Goal: Information Seeking & Learning: Learn about a topic

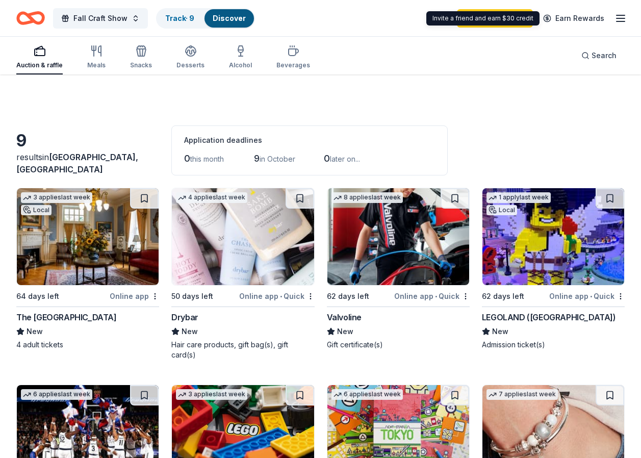
scroll to position [255, 0]
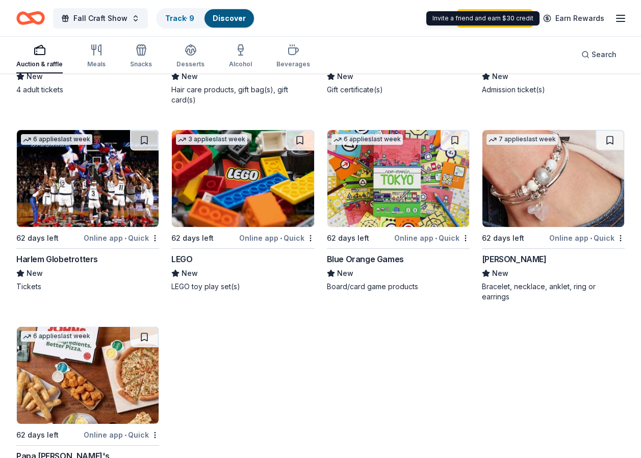
click at [35, 62] on div "Auction & raffle" at bounding box center [39, 64] width 46 height 8
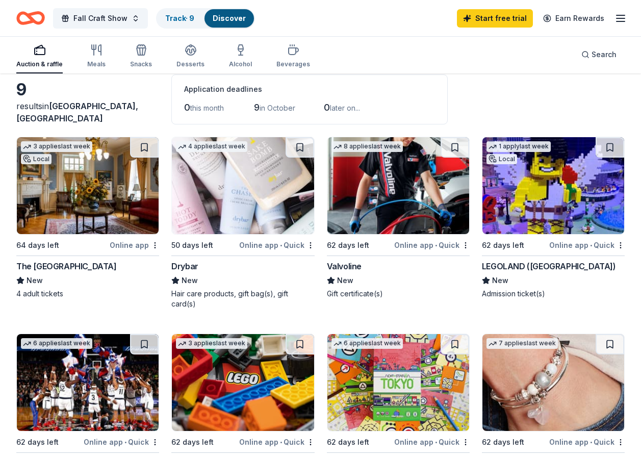
scroll to position [0, 0]
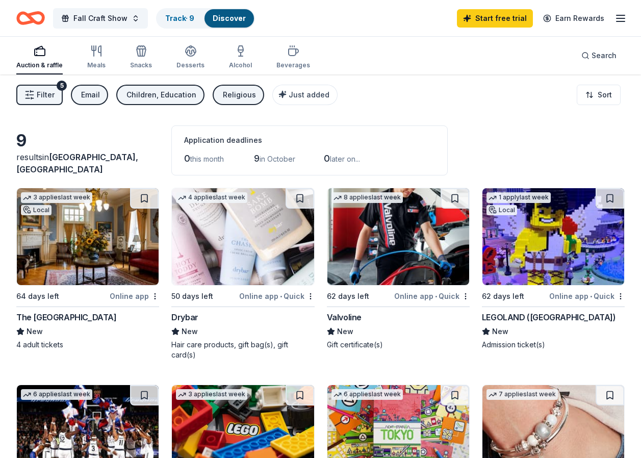
click at [46, 94] on span "Filter" at bounding box center [46, 95] width 18 height 12
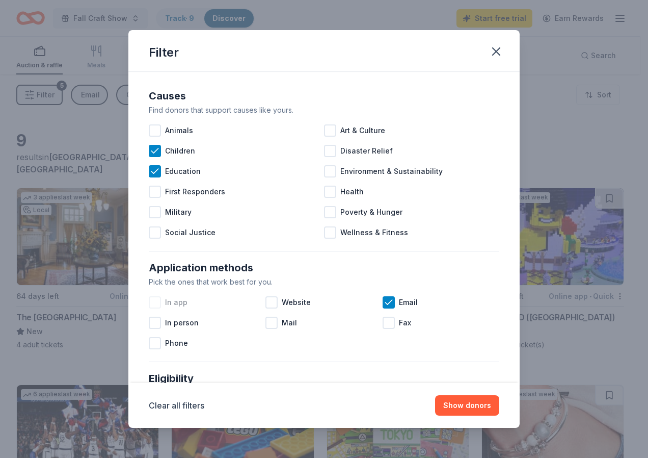
click at [160, 303] on div at bounding box center [155, 302] width 12 height 12
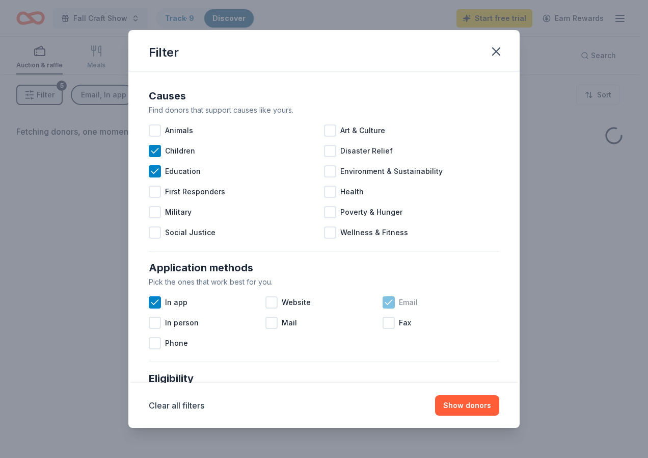
click at [386, 300] on icon at bounding box center [389, 302] width 10 height 10
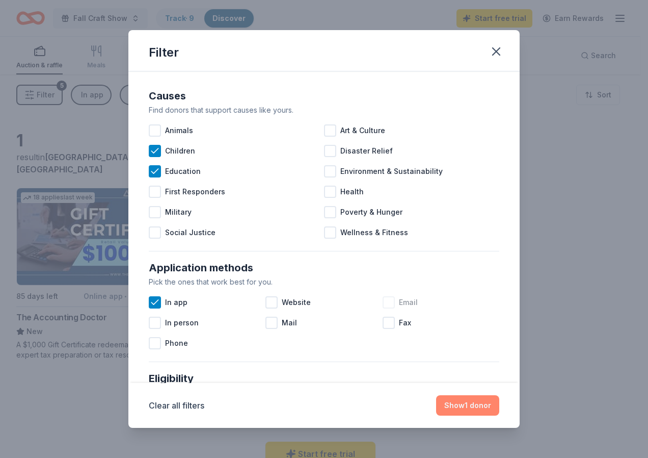
click at [462, 402] on button "Show 1 donor" at bounding box center [467, 405] width 63 height 20
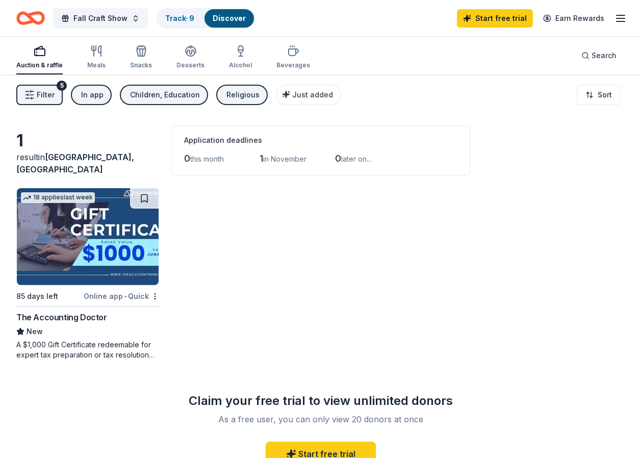
click at [33, 94] on icon "button" at bounding box center [29, 95] width 10 height 10
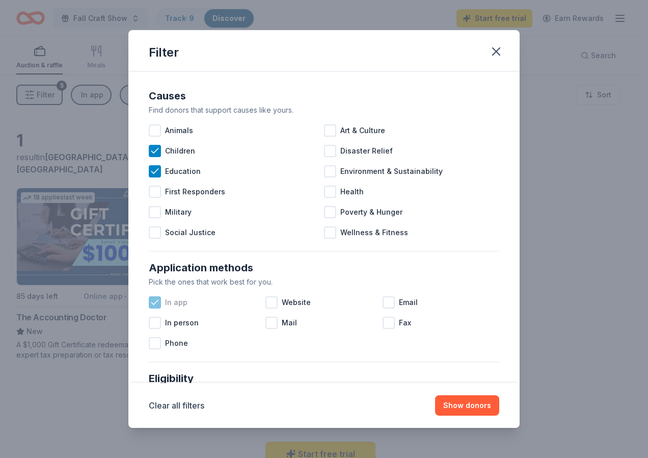
click at [158, 300] on icon at bounding box center [154, 302] width 7 height 5
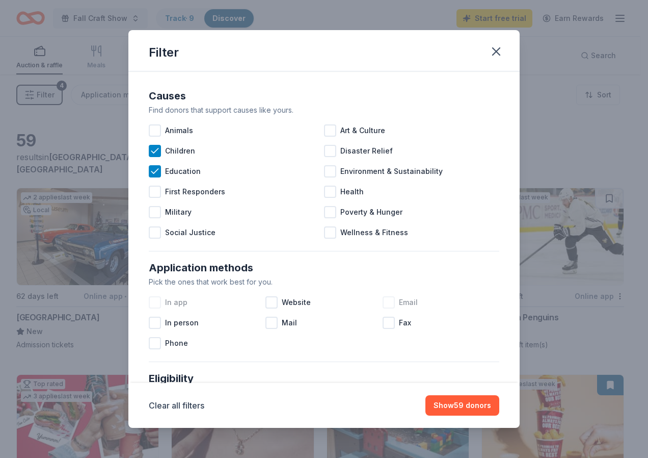
click at [383, 302] on div at bounding box center [389, 302] width 12 height 12
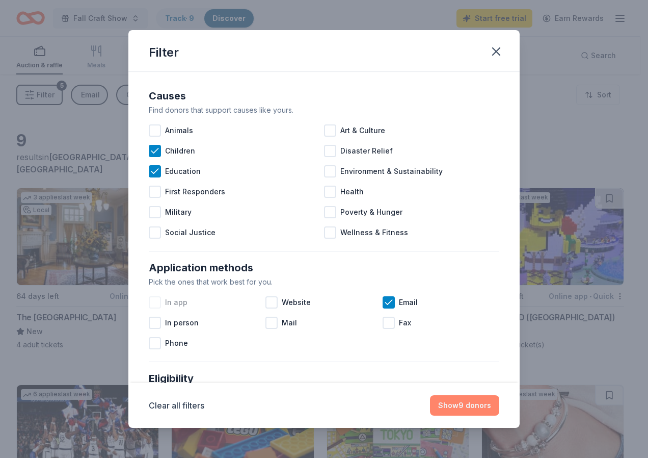
click at [459, 401] on button "Show 9 donors" at bounding box center [464, 405] width 69 height 20
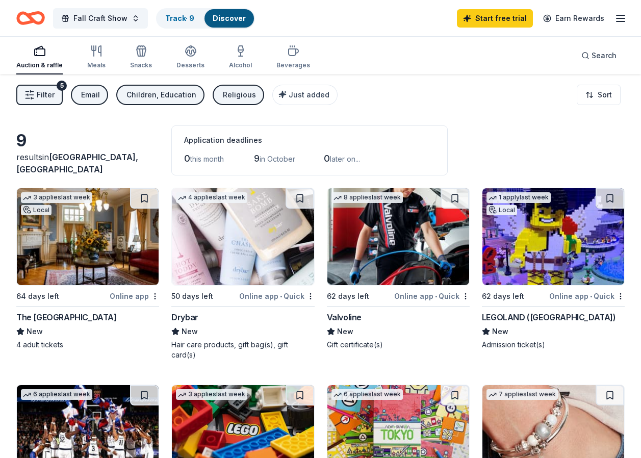
click at [176, 94] on div "Children, Education" at bounding box center [161, 95] width 70 height 12
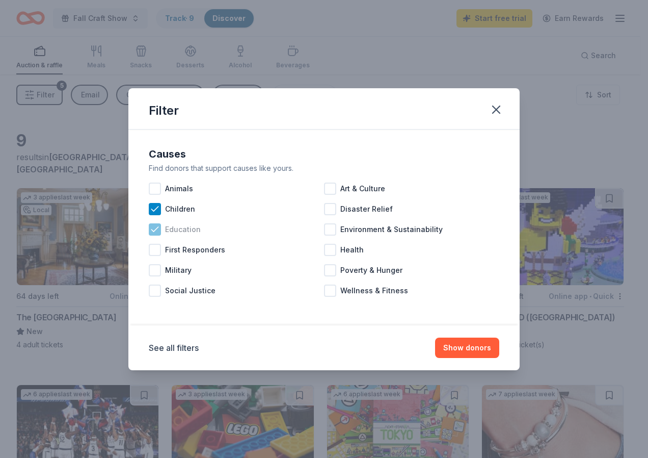
click at [156, 228] on icon at bounding box center [155, 229] width 10 height 10
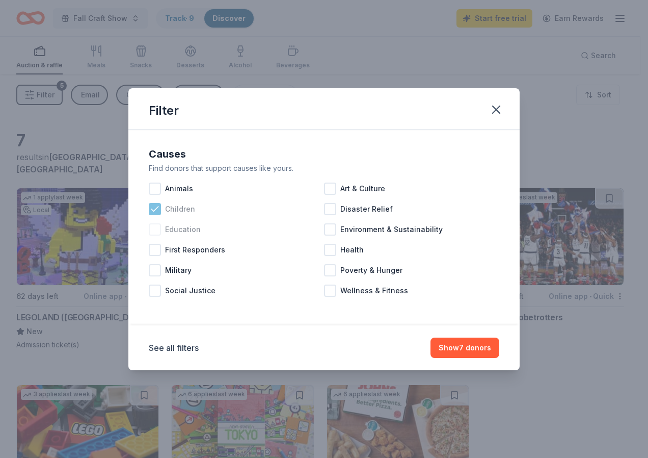
click at [153, 204] on icon at bounding box center [155, 209] width 10 height 10
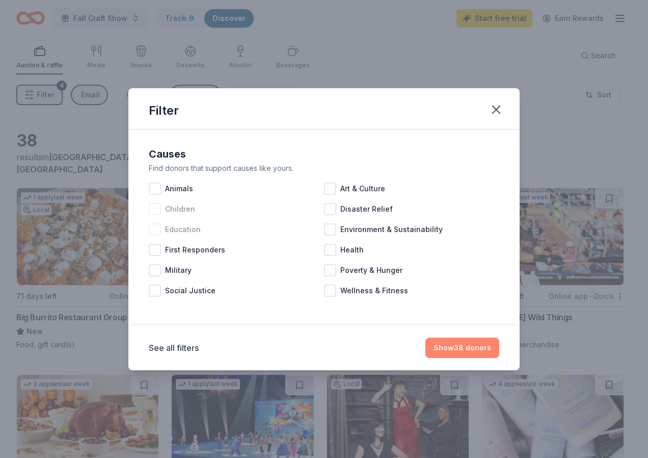
click at [452, 347] on button "Show 38 donors" at bounding box center [462, 347] width 74 height 20
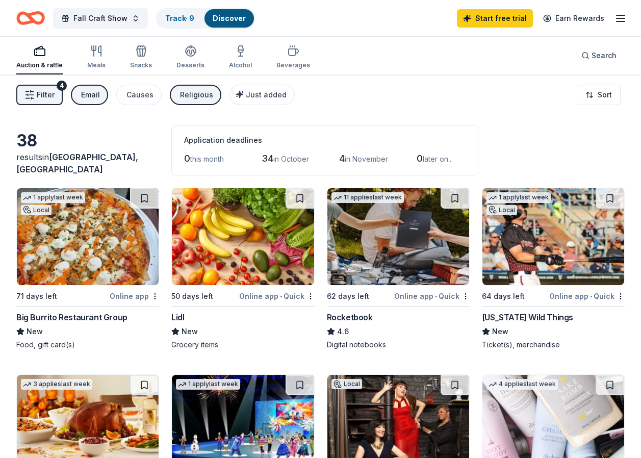
click at [198, 93] on div "Religious" at bounding box center [196, 95] width 33 height 12
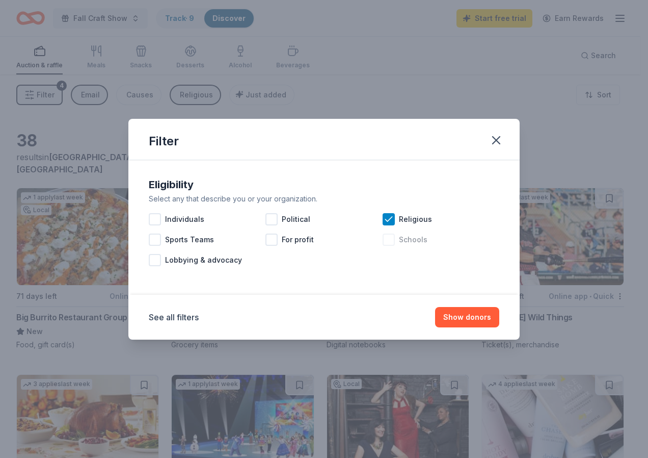
click at [392, 238] on div at bounding box center [389, 239] width 12 height 12
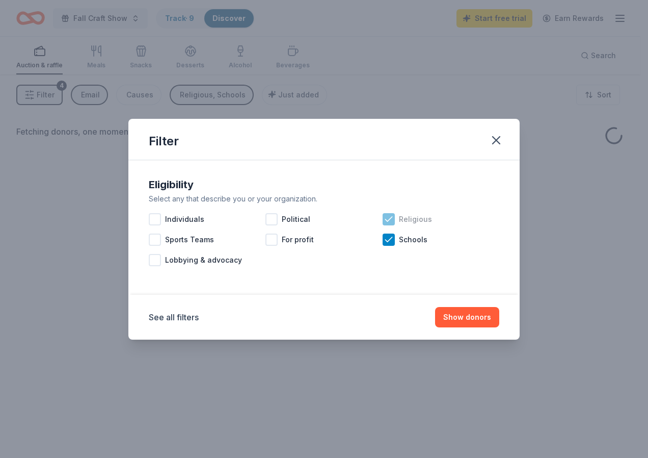
click at [392, 217] on icon at bounding box center [388, 219] width 7 height 5
click at [473, 323] on button "Show donors" at bounding box center [467, 317] width 64 height 20
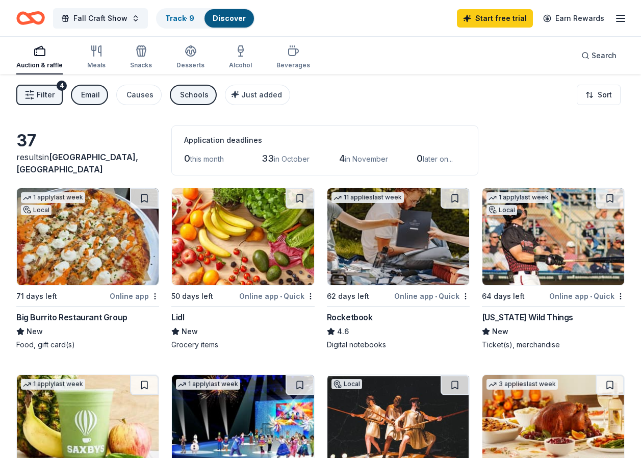
click at [180, 90] on div "Schools" at bounding box center [194, 95] width 29 height 12
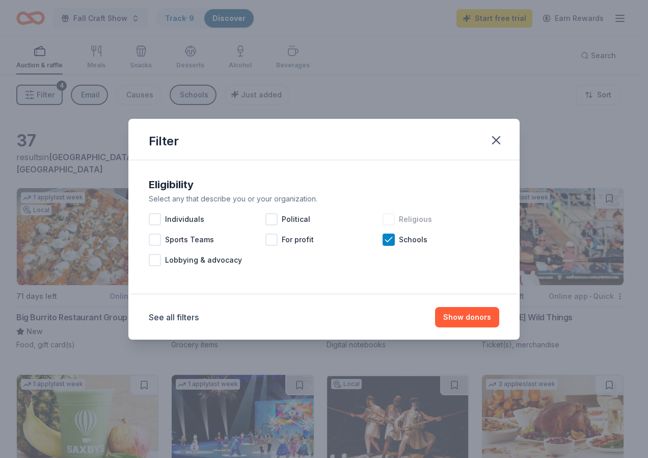
click at [395, 209] on div "Religious" at bounding box center [441, 219] width 117 height 20
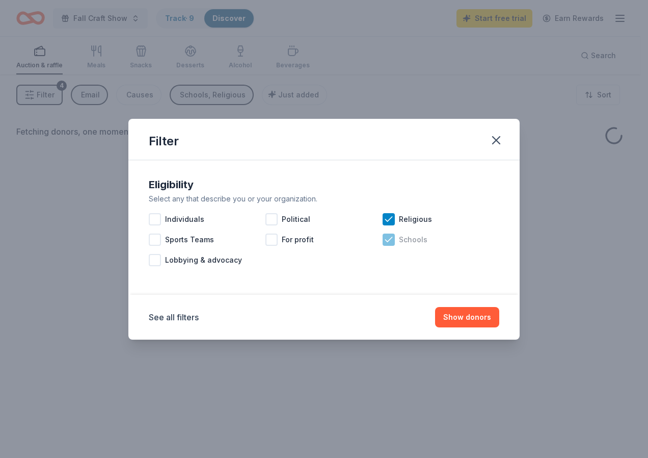
click at [389, 237] on icon at bounding box center [389, 239] width 10 height 10
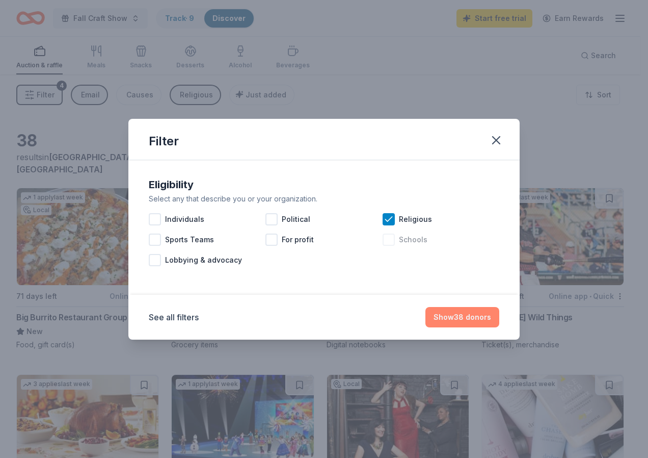
click at [464, 313] on button "Show 38 donors" at bounding box center [462, 317] width 74 height 20
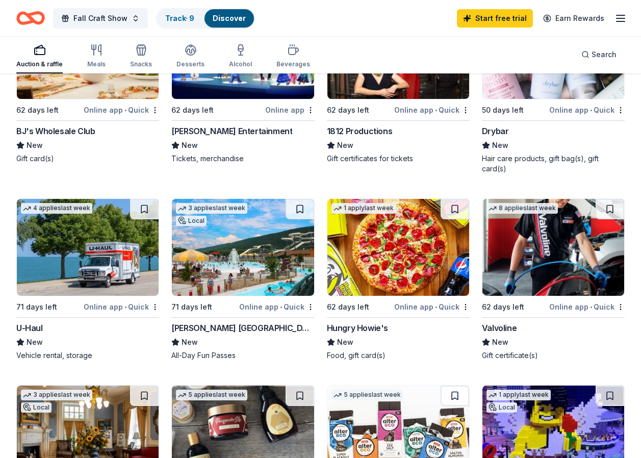
scroll to position [408, 0]
